Goal: Task Accomplishment & Management: Manage account settings

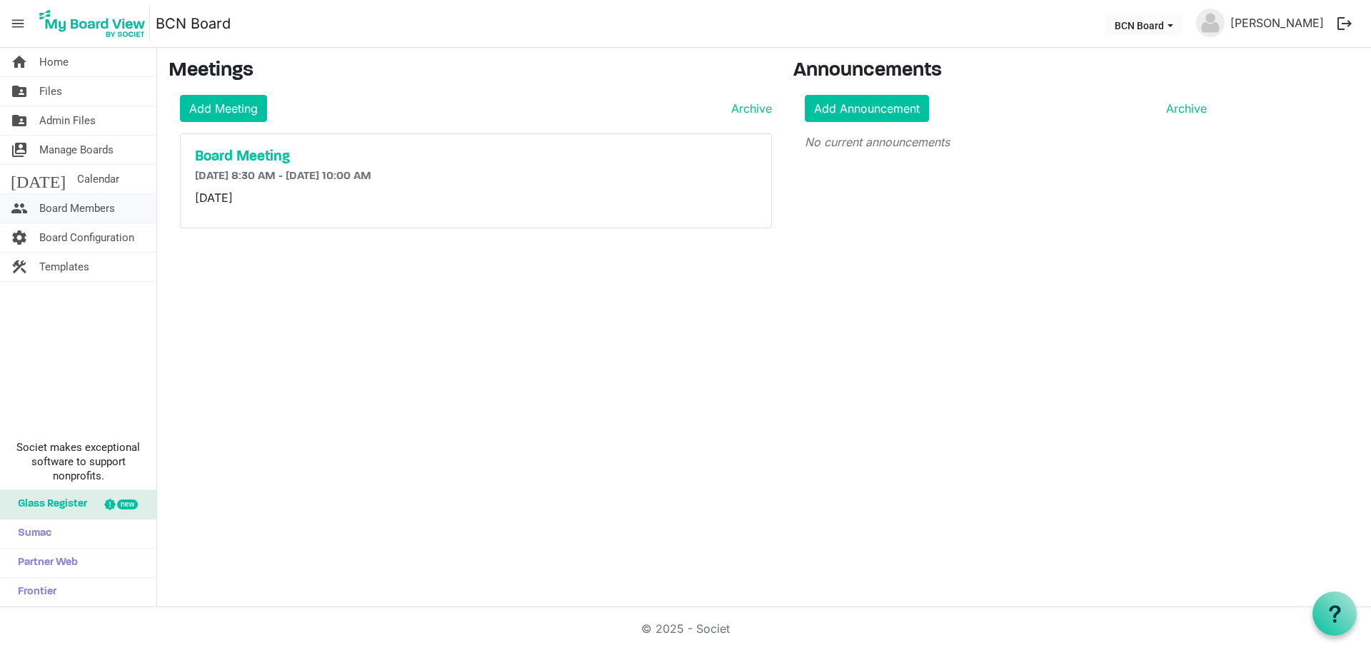
click at [75, 208] on span "Board Members" at bounding box center [77, 208] width 76 height 29
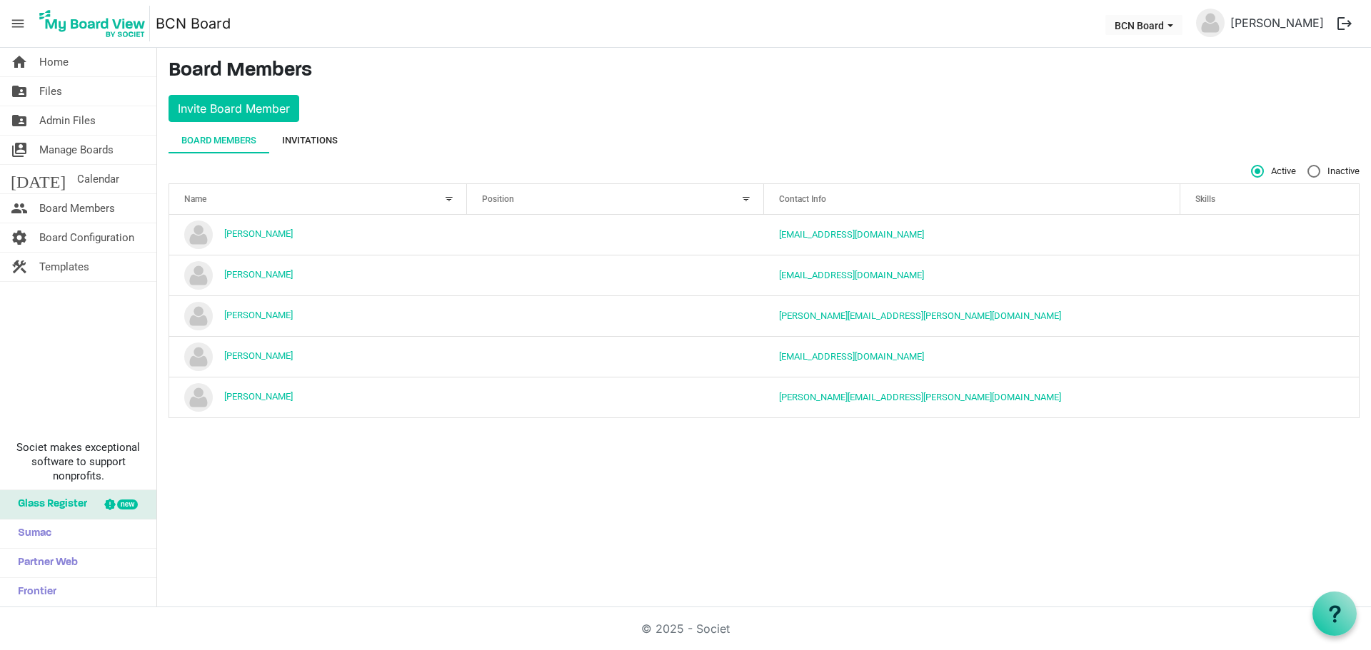
click at [298, 140] on div "Invitations" at bounding box center [310, 140] width 56 height 14
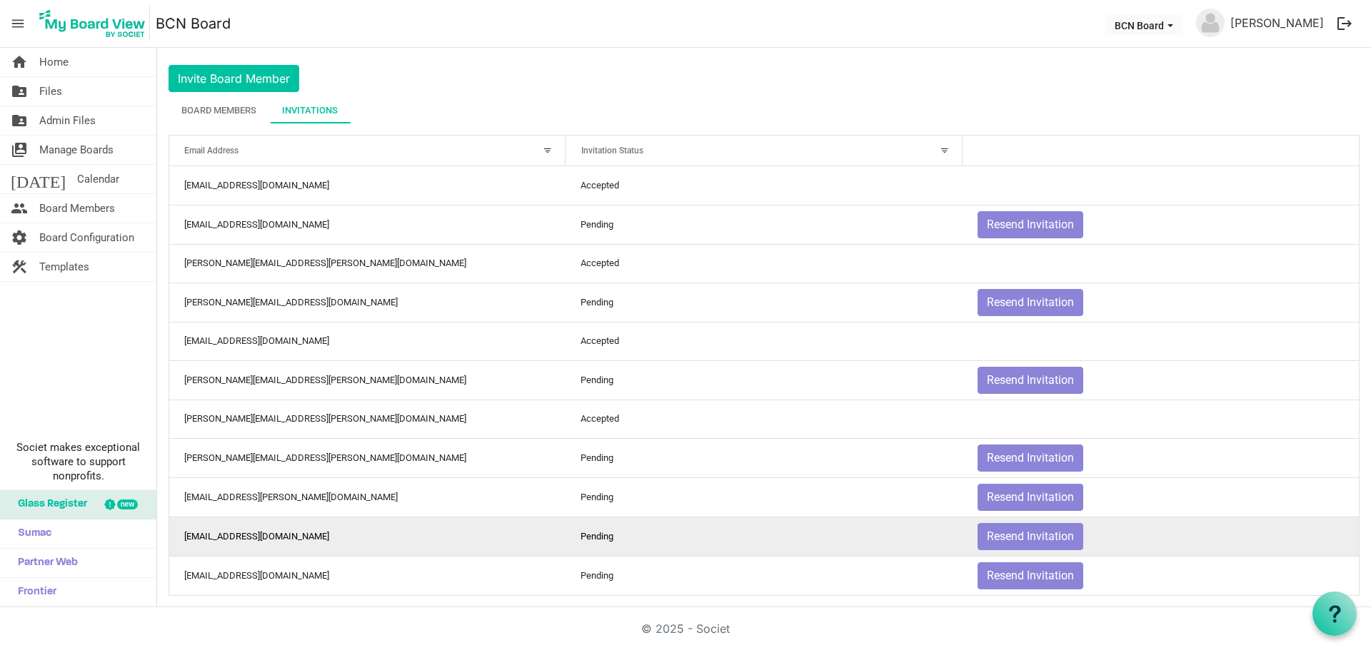
scroll to position [41, 0]
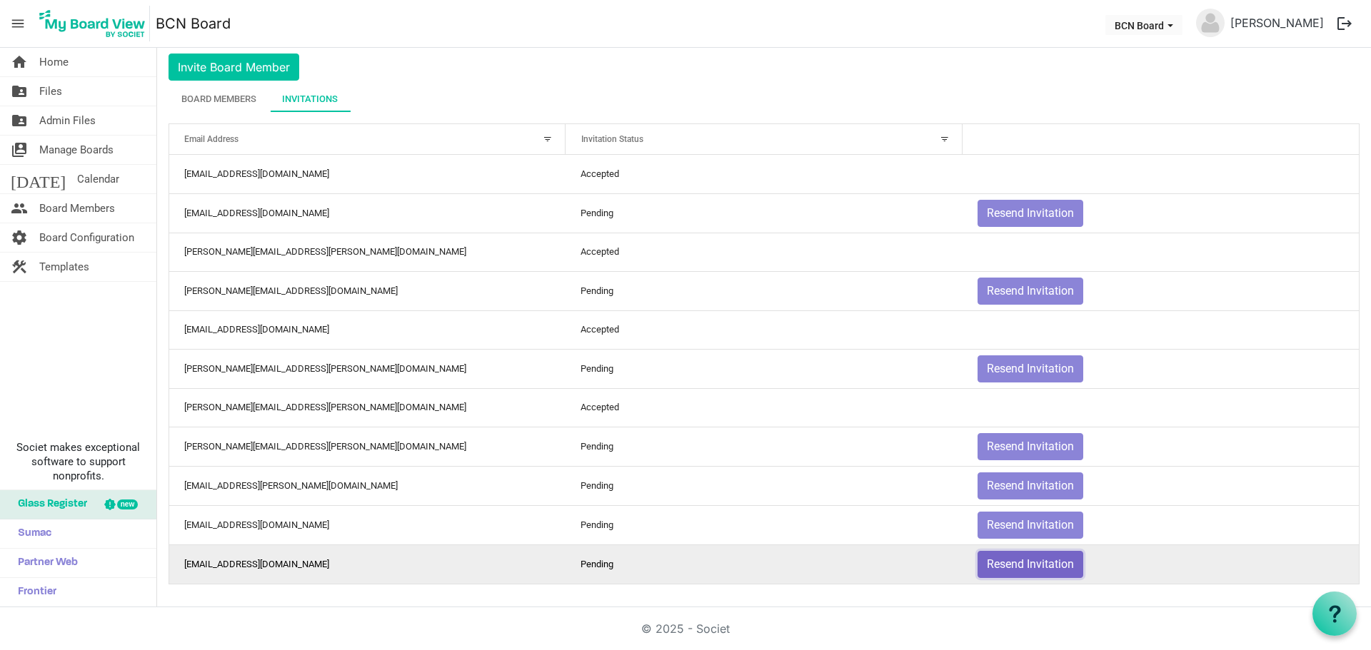
click at [999, 560] on button "Resend Invitation" at bounding box center [1030, 564] width 106 height 27
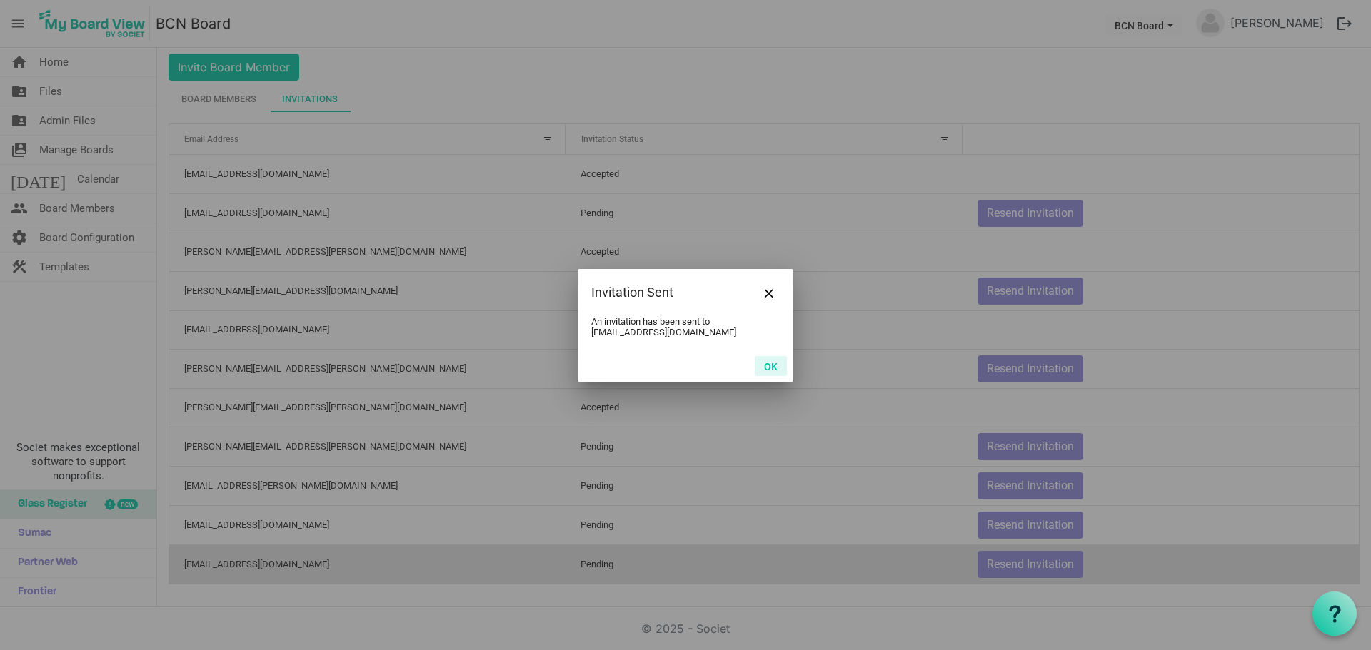
click at [767, 363] on button "OK" at bounding box center [771, 366] width 32 height 20
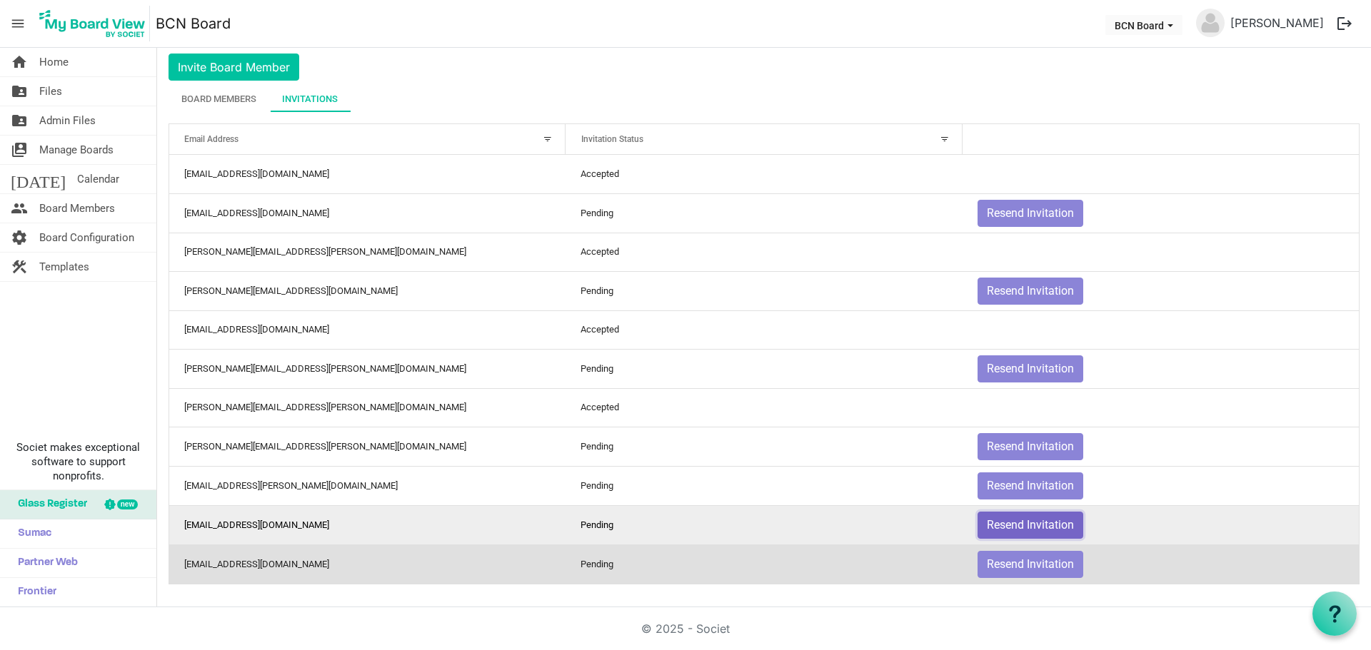
click at [1017, 518] on button "Resend Invitation" at bounding box center [1030, 525] width 106 height 27
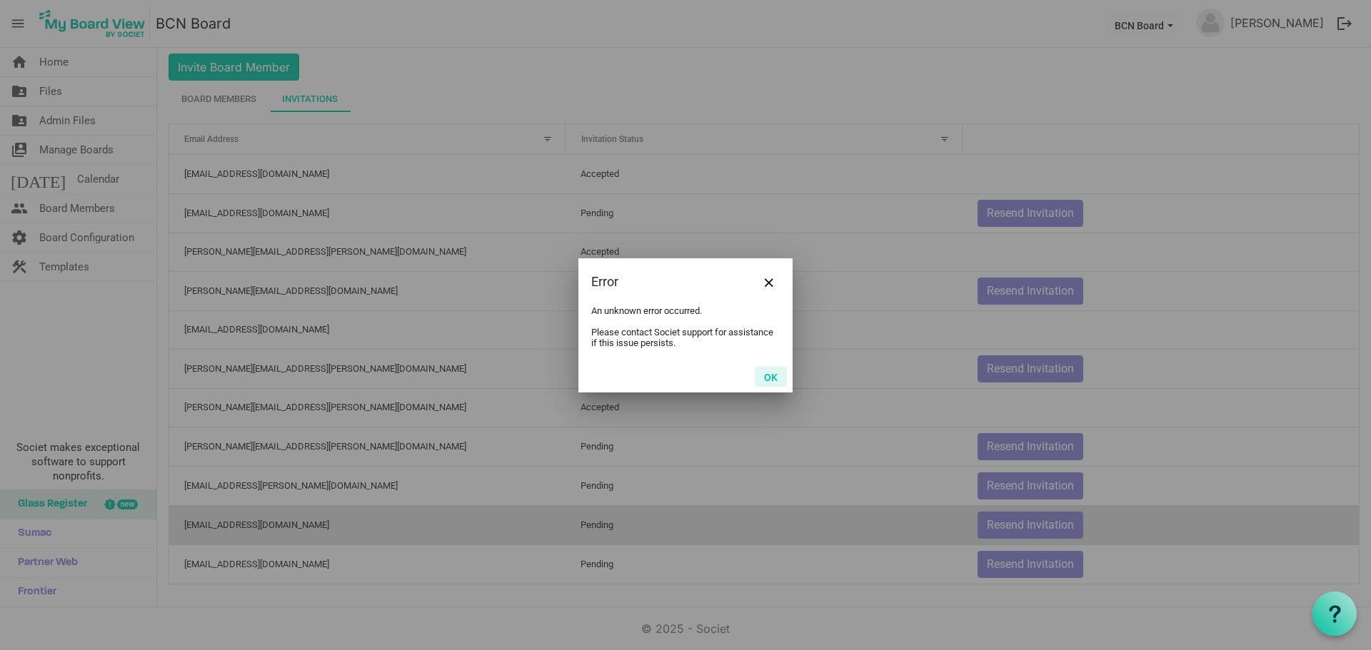
click at [767, 374] on button "OK" at bounding box center [771, 377] width 32 height 20
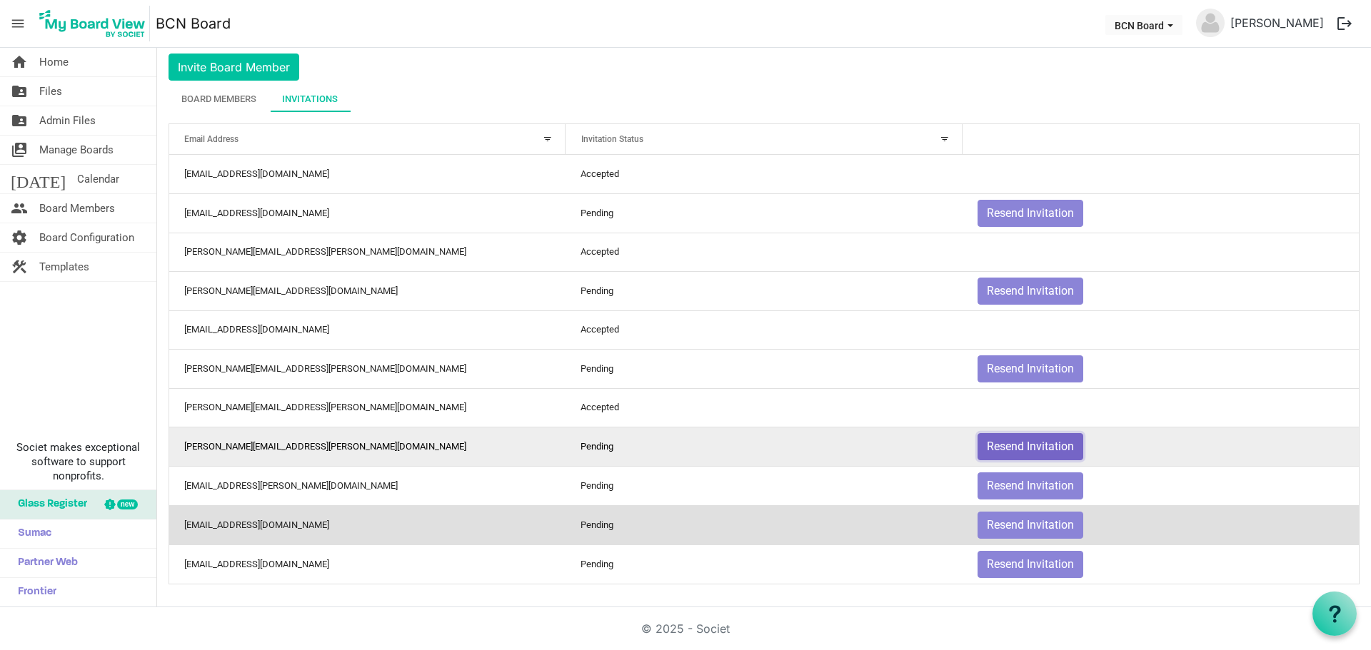
click at [1029, 444] on button "Resend Invitation" at bounding box center [1030, 446] width 106 height 27
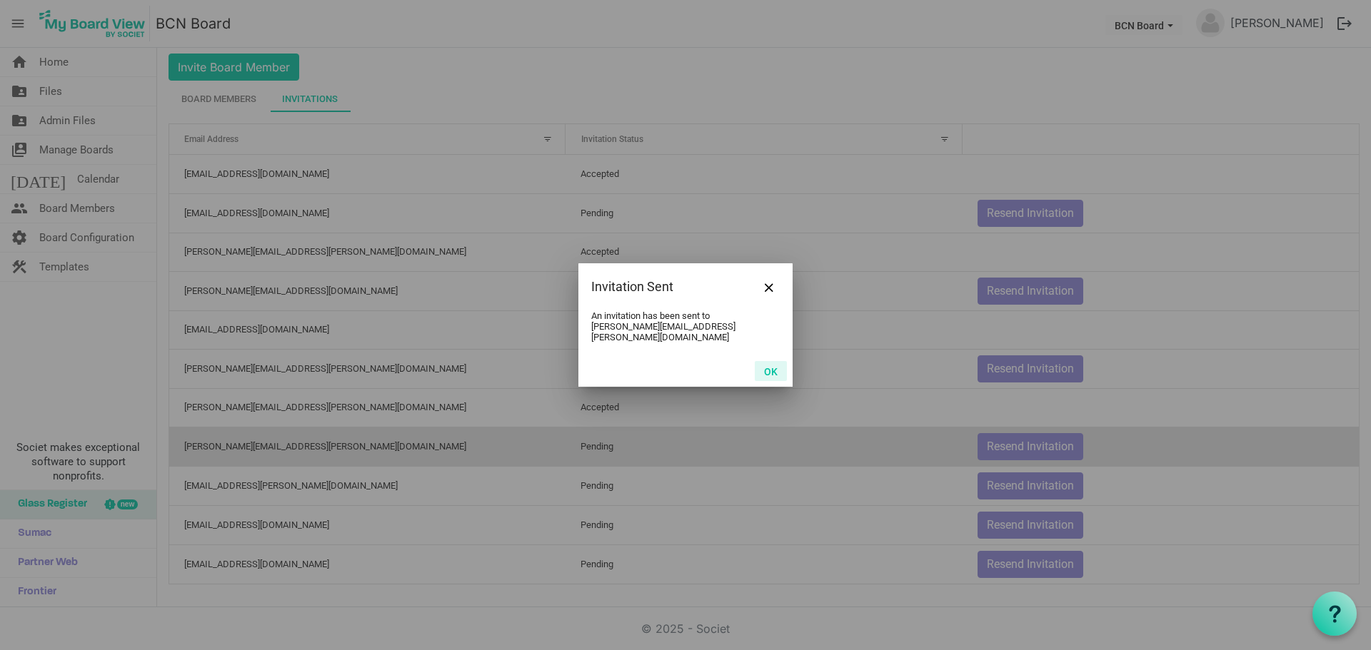
click at [778, 365] on button "OK" at bounding box center [771, 371] width 32 height 20
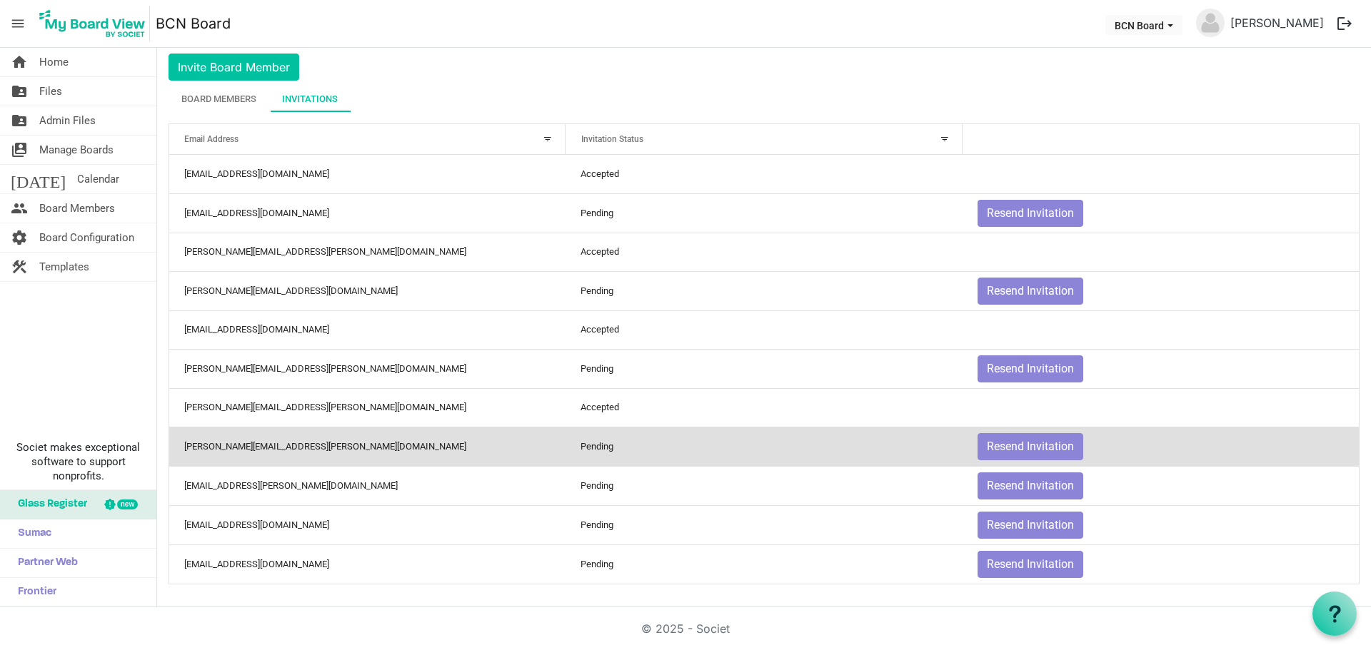
click at [771, 12] on nav "menu BCN Board BCN Board [PERSON_NAME] logout" at bounding box center [685, 24] width 1371 height 48
click at [71, 94] on link "folder_shared Files" at bounding box center [78, 91] width 156 height 29
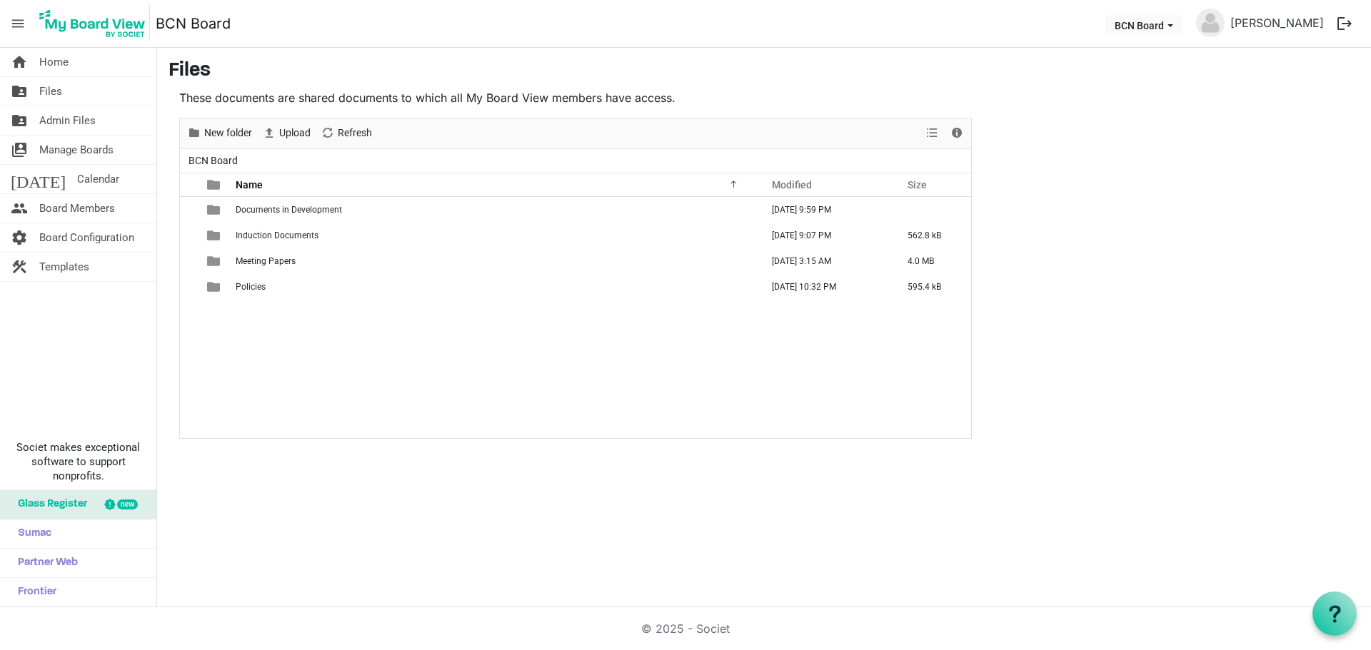
click at [791, 60] on h3 "Files" at bounding box center [763, 71] width 1191 height 24
click at [667, 36] on nav "menu BCN Board BCN Board [PERSON_NAME] logout" at bounding box center [685, 24] width 1371 height 48
click at [618, 25] on nav "menu BCN Board BCN Board [PERSON_NAME] logout" at bounding box center [685, 24] width 1371 height 48
click at [621, 21] on nav "menu BCN Board BCN Board [PERSON_NAME] logout" at bounding box center [685, 24] width 1371 height 48
click at [788, 15] on nav "menu BCN Board BCN Board [PERSON_NAME] logout" at bounding box center [685, 24] width 1371 height 48
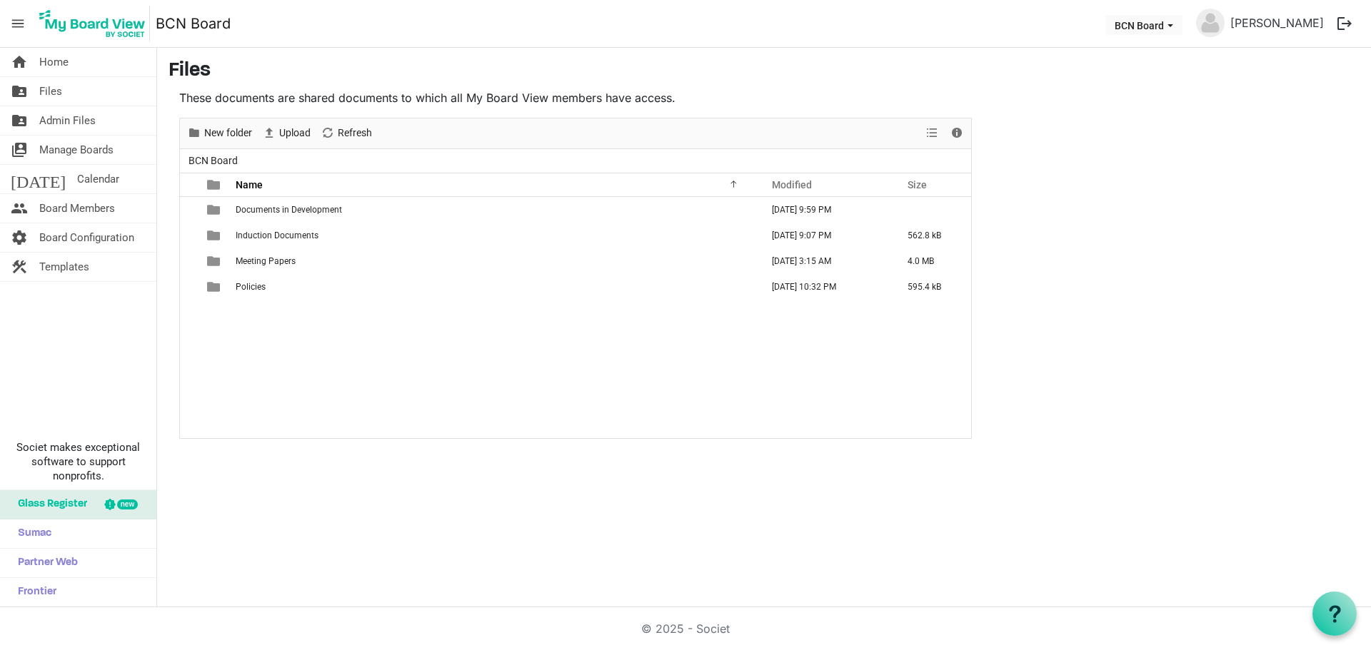
click at [839, 384] on div "Documents in Development [DATE] 9:59 PM Induction Documents [DATE] 9:07 PM 562.…" at bounding box center [575, 317] width 791 height 241
click at [1102, 386] on main "Files These documents are shared documents to which all My Board View members h…" at bounding box center [764, 249] width 1214 height 403
click at [385, 28] on nav "menu BCN Board BCN Board [PERSON_NAME] logout" at bounding box center [685, 24] width 1371 height 48
